Goal: Find specific page/section: Find specific page/section

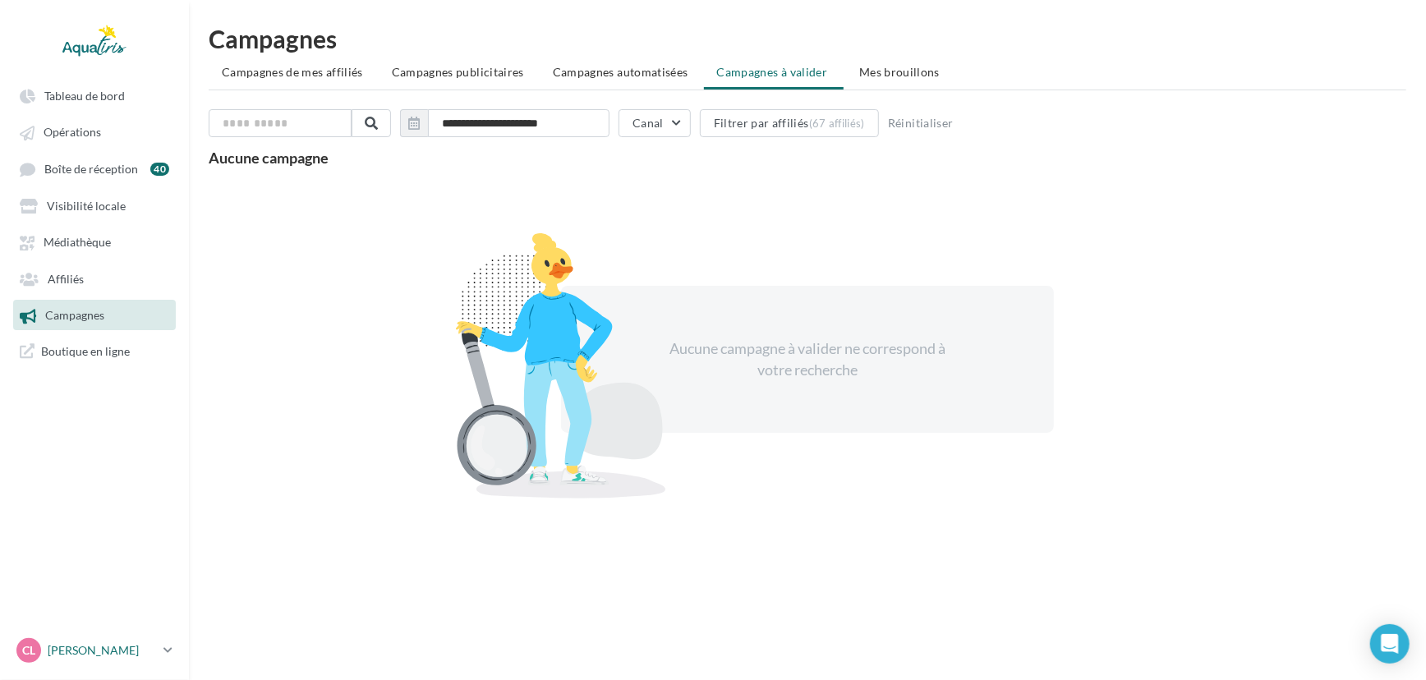
click at [77, 661] on div "CL [PERSON_NAME] [EMAIL_ADDRESS][DOMAIN_NAME]" at bounding box center [86, 650] width 140 height 25
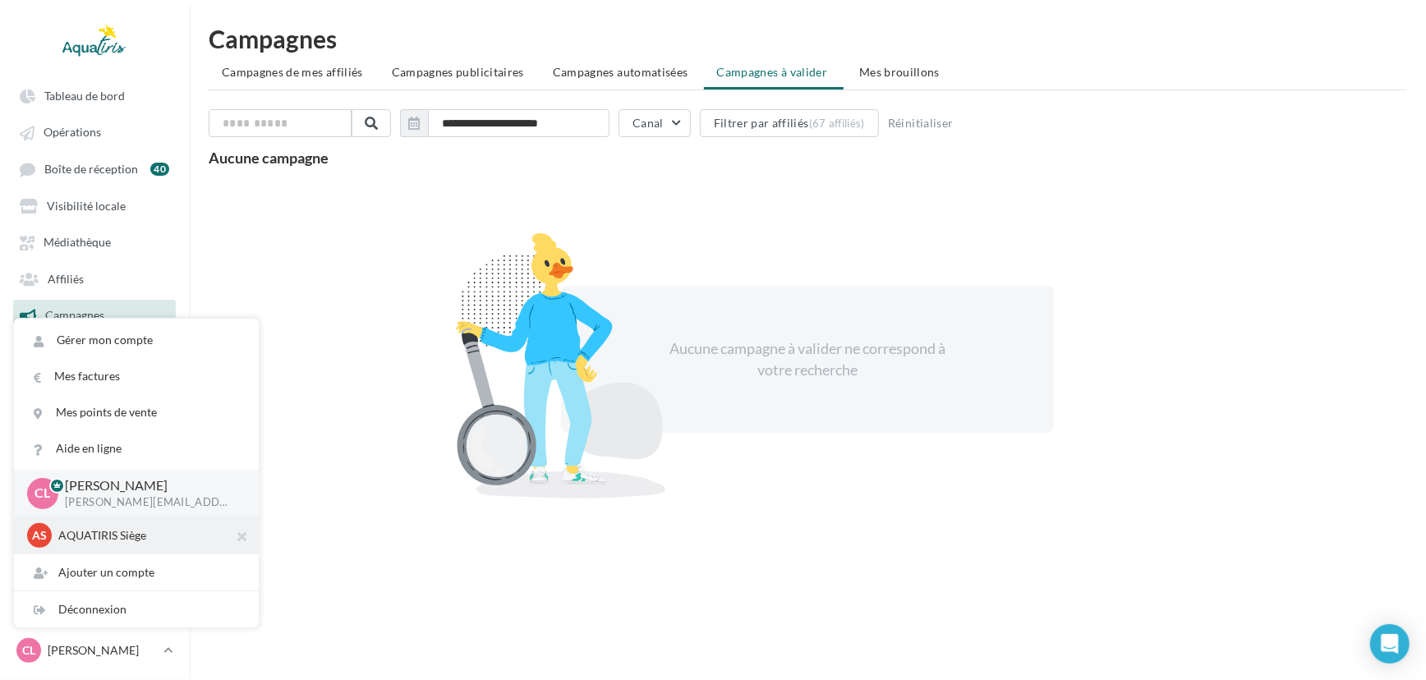
click at [126, 540] on p "AQUATIRIS Siège" at bounding box center [148, 535] width 181 height 16
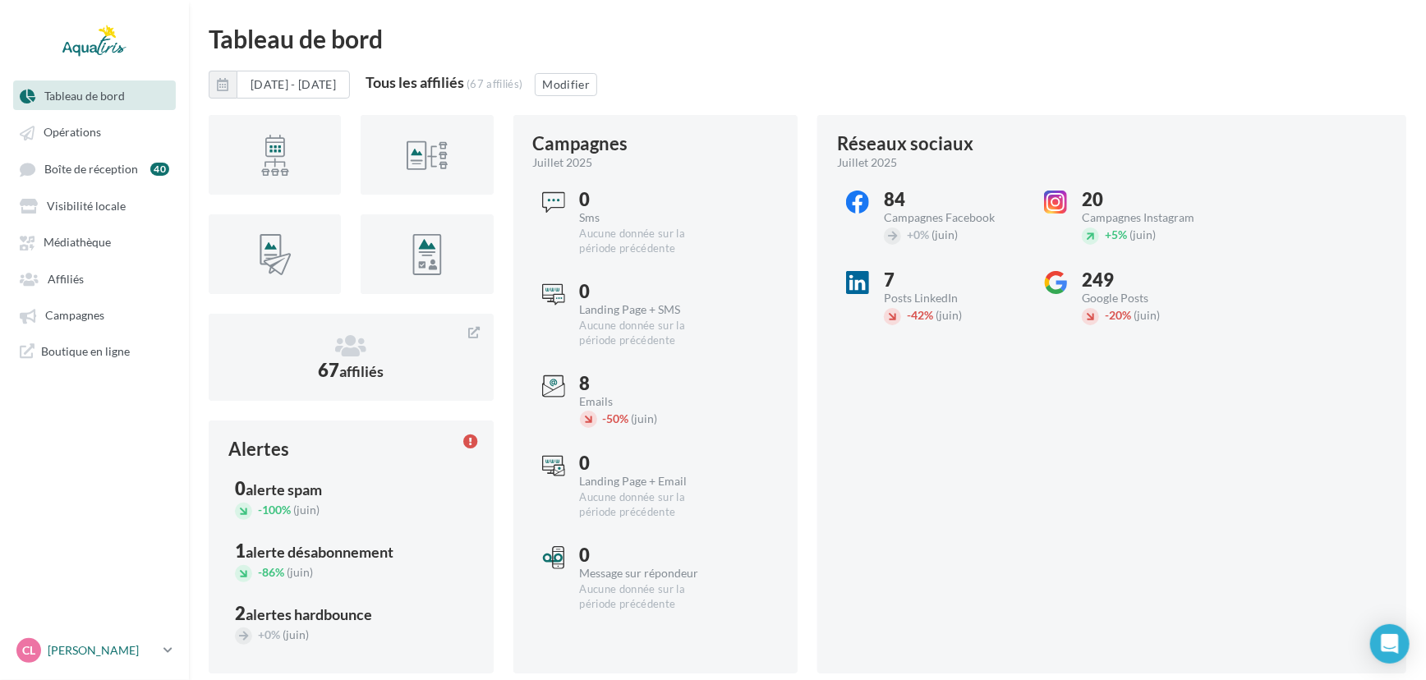
click at [152, 642] on p "[PERSON_NAME]" at bounding box center [102, 650] width 109 height 16
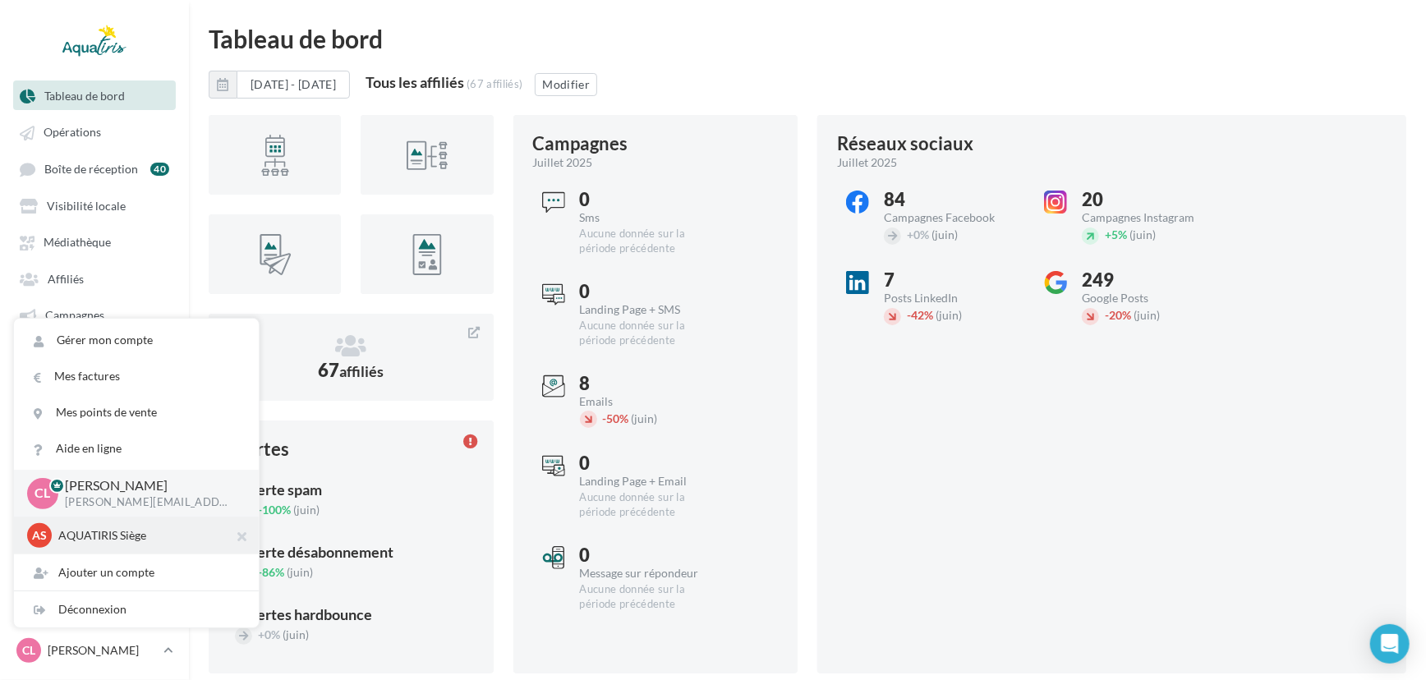
click at [149, 531] on p "AQUATIRIS Siège" at bounding box center [148, 535] width 181 height 16
